Goal: Information Seeking & Learning: Check status

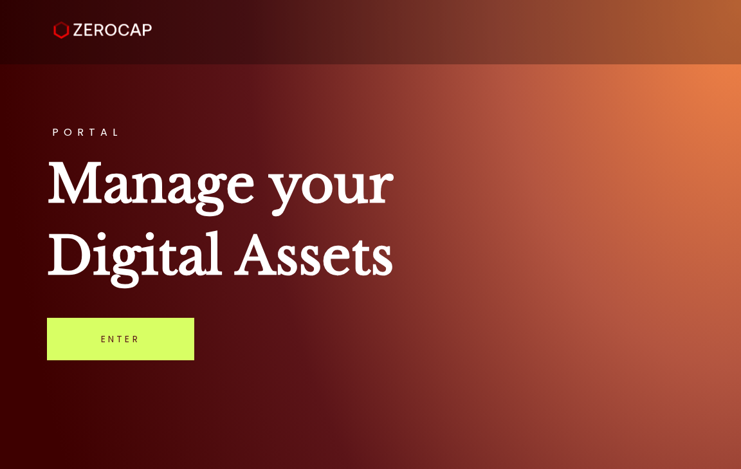
click at [139, 340] on link "Enter" at bounding box center [120, 339] width 147 height 42
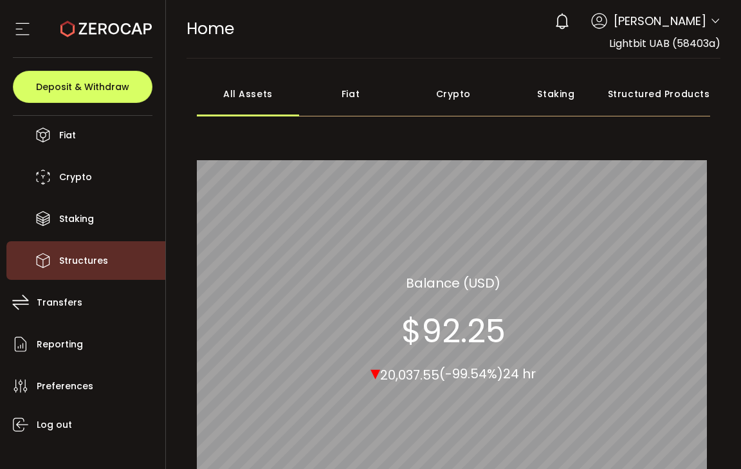
scroll to position [109, 0]
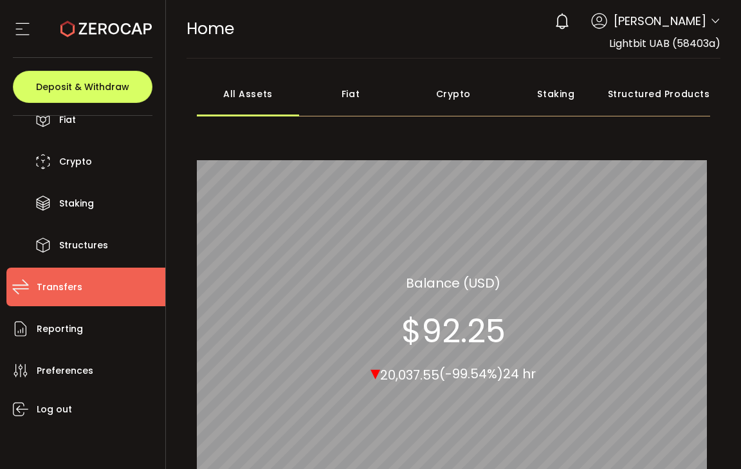
click at [114, 283] on li "Transfers" at bounding box center [85, 287] width 159 height 39
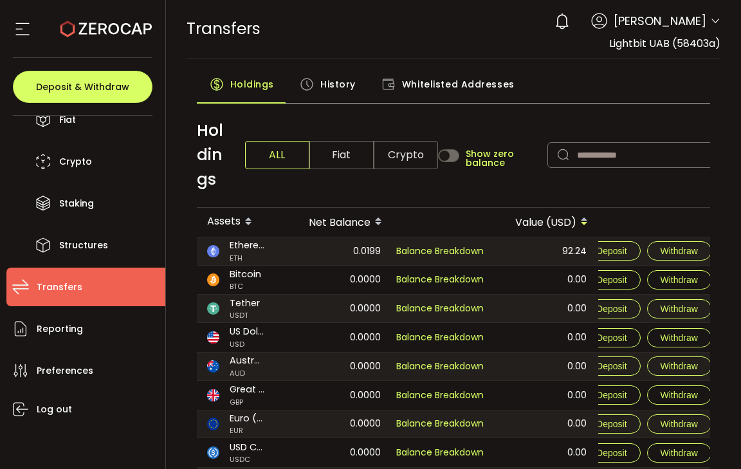
click at [353, 77] on div "History" at bounding box center [328, 87] width 82 height 32
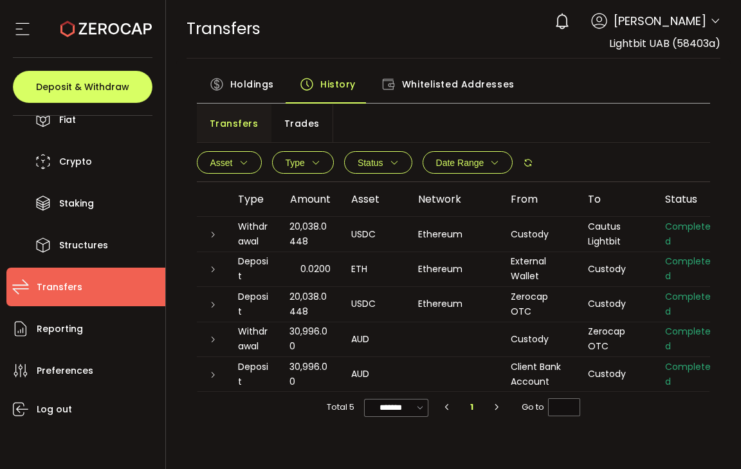
click at [225, 84] on div "Holdings" at bounding box center [242, 87] width 90 height 32
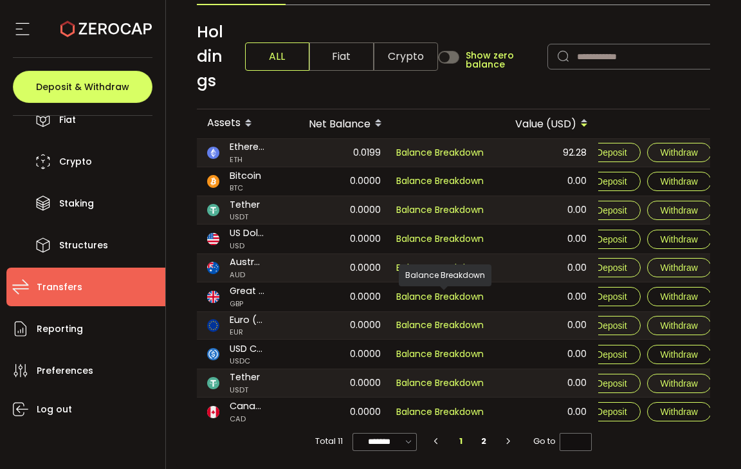
scroll to position [102, 0]
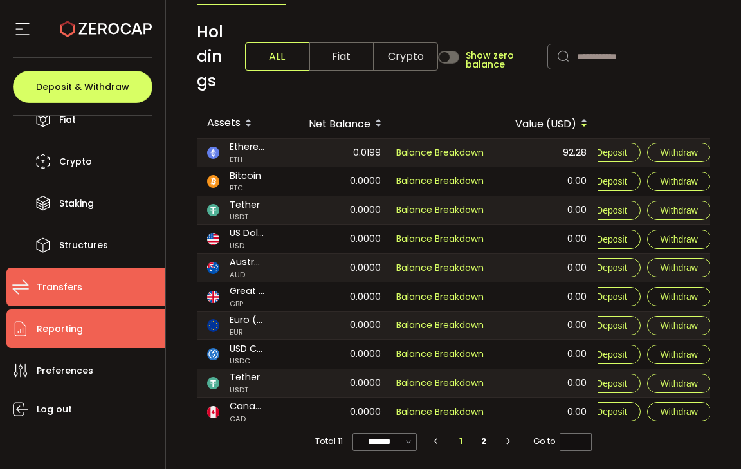
click at [126, 334] on li "Reporting" at bounding box center [85, 328] width 159 height 39
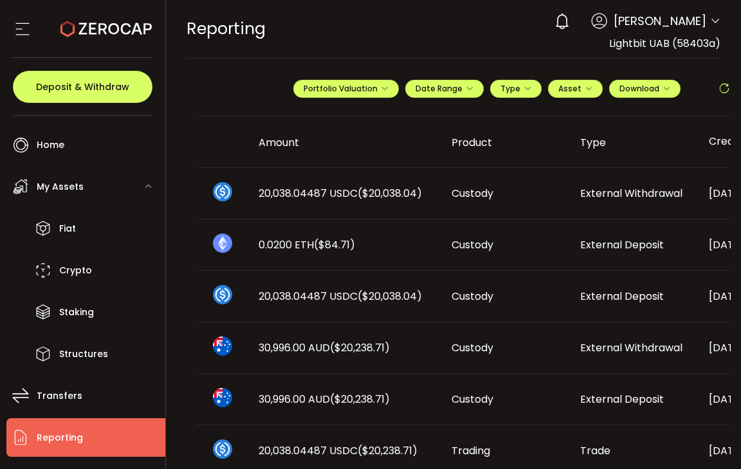
click at [72, 183] on span "My Assets" at bounding box center [60, 186] width 47 height 19
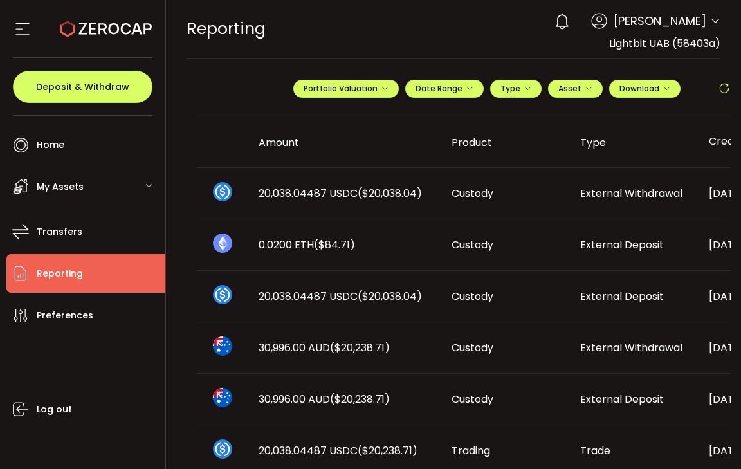
click at [97, 185] on div "My Assets" at bounding box center [85, 186] width 159 height 39
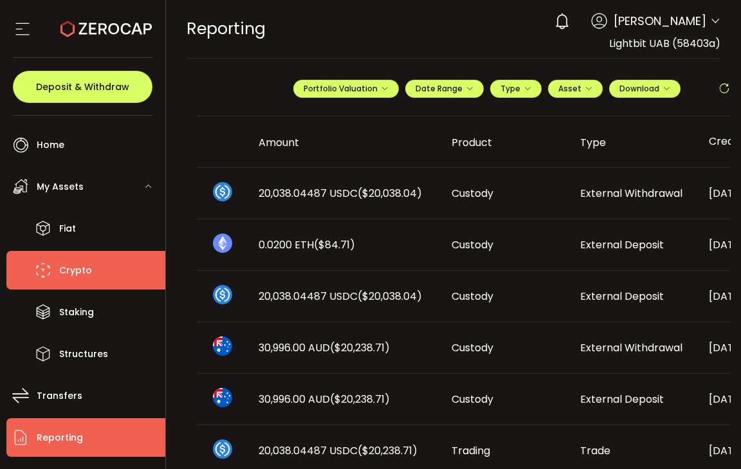
click at [92, 268] on li "Crypto" at bounding box center [85, 270] width 159 height 39
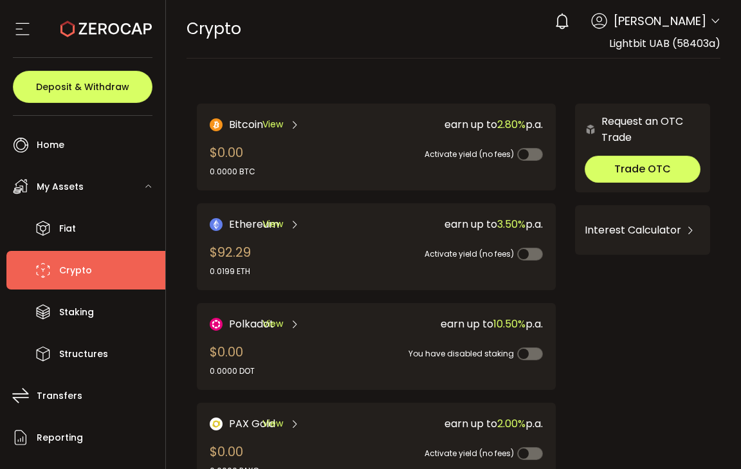
click at [278, 222] on span "View" at bounding box center [272, 224] width 21 height 14
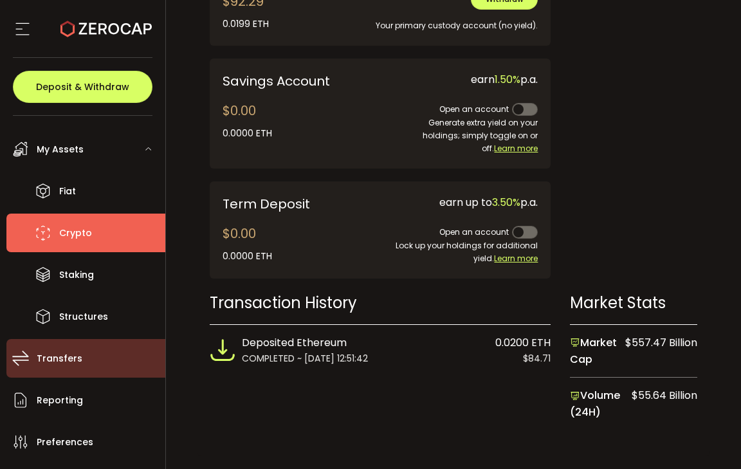
scroll to position [109, 0]
